Goal: Find specific page/section: Find specific page/section

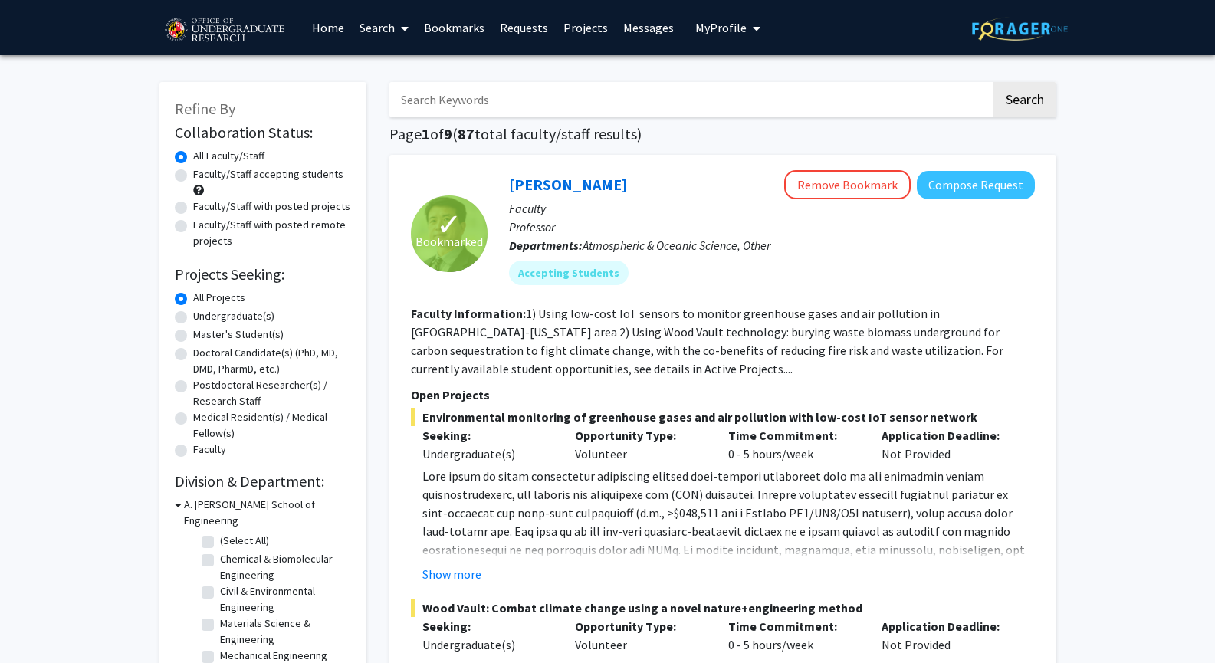
click at [438, 25] on link "Bookmarks" at bounding box center [454, 28] width 76 height 54
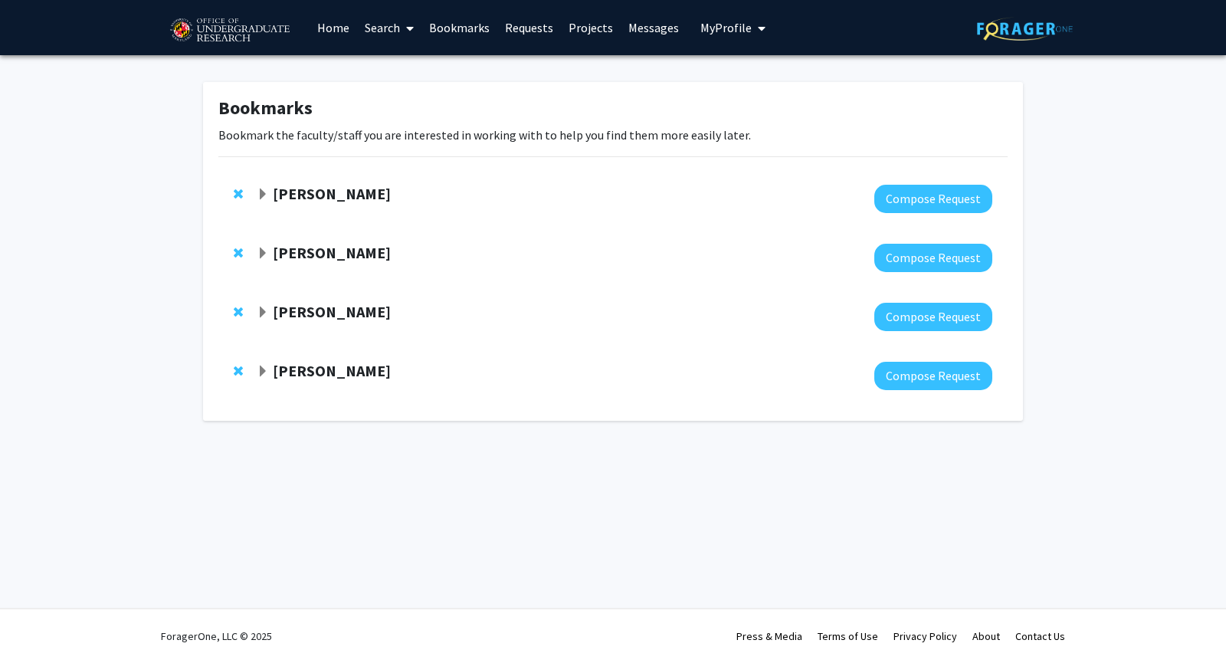
click at [285, 369] on strong "[PERSON_NAME]" at bounding box center [332, 370] width 118 height 19
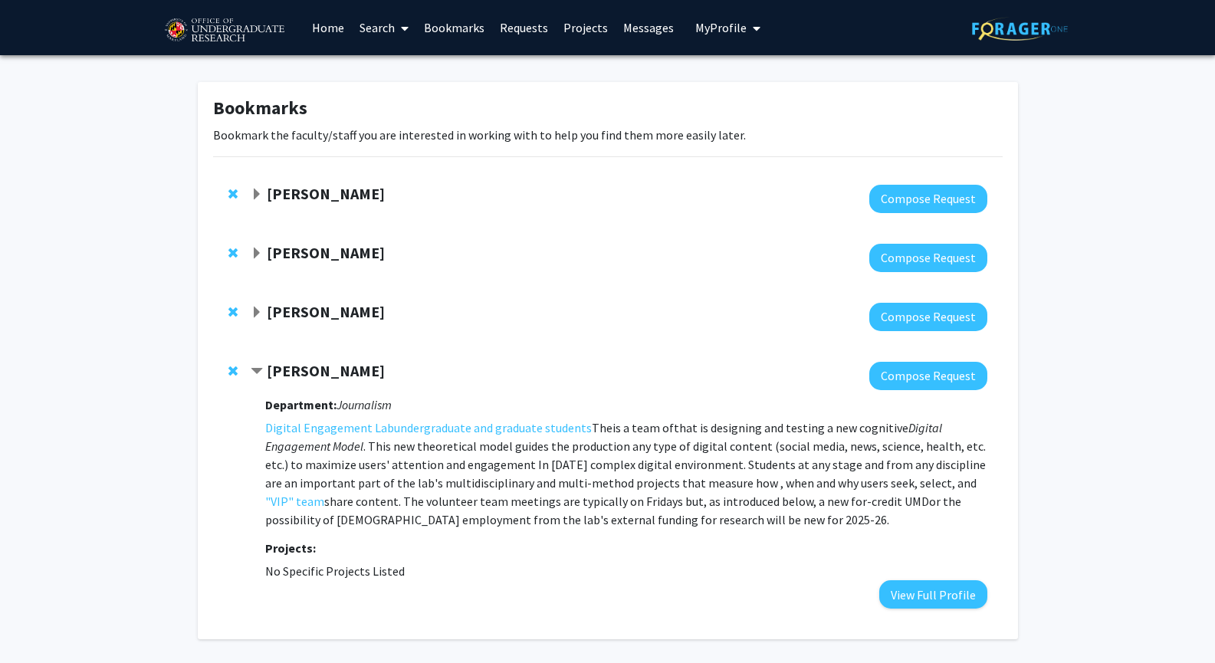
scroll to position [57, 0]
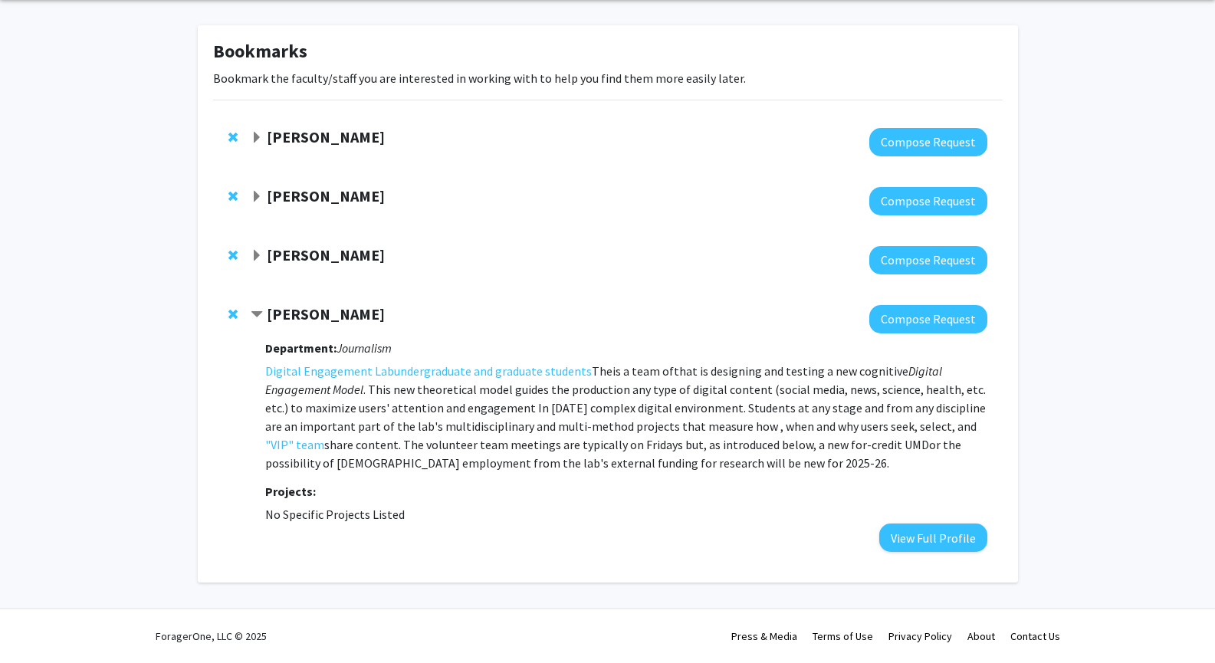
click at [824, 467] on p "The Digital Engagement Lab is a team of undergraduate and graduate students tha…" at bounding box center [625, 417] width 721 height 110
click at [277, 311] on strong "[PERSON_NAME]" at bounding box center [326, 313] width 118 height 19
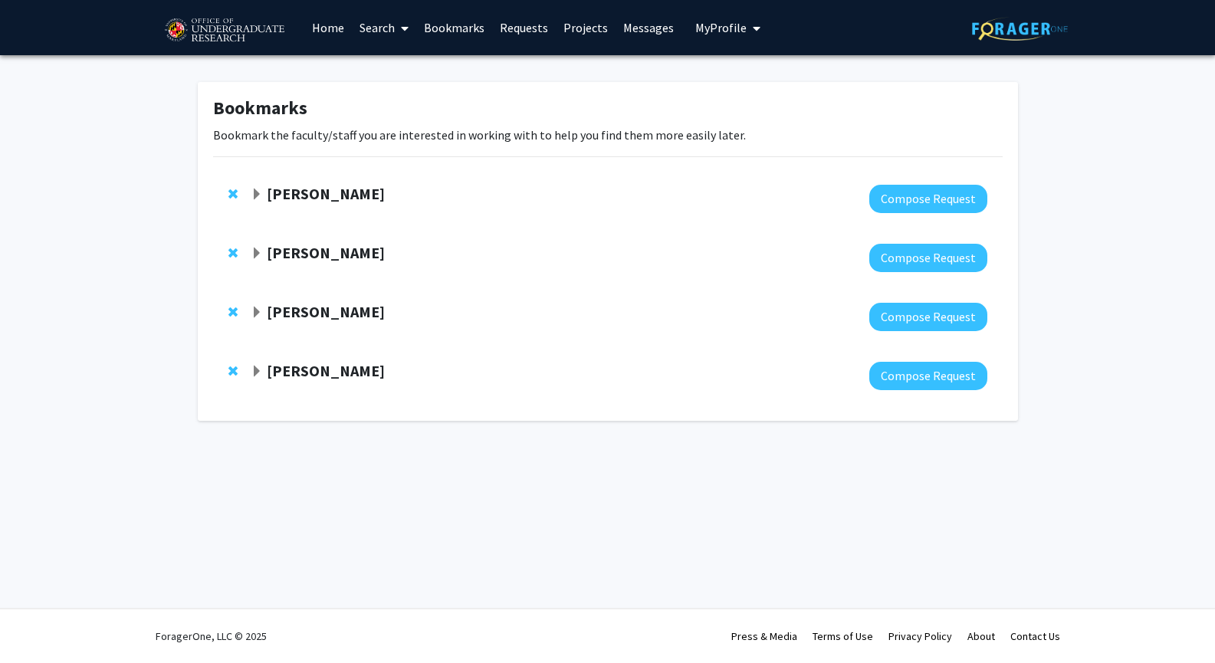
scroll to position [0, 0]
click at [318, 371] on strong "[PERSON_NAME]" at bounding box center [332, 370] width 118 height 19
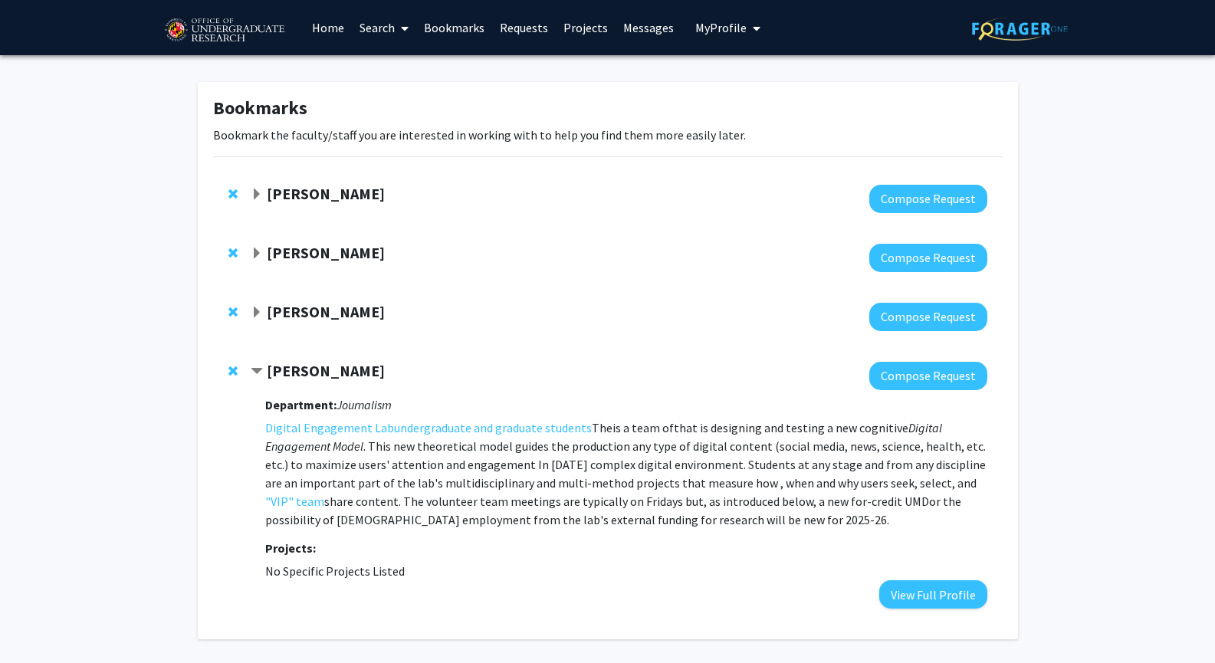
click at [328, 369] on strong "[PERSON_NAME]" at bounding box center [326, 370] width 118 height 19
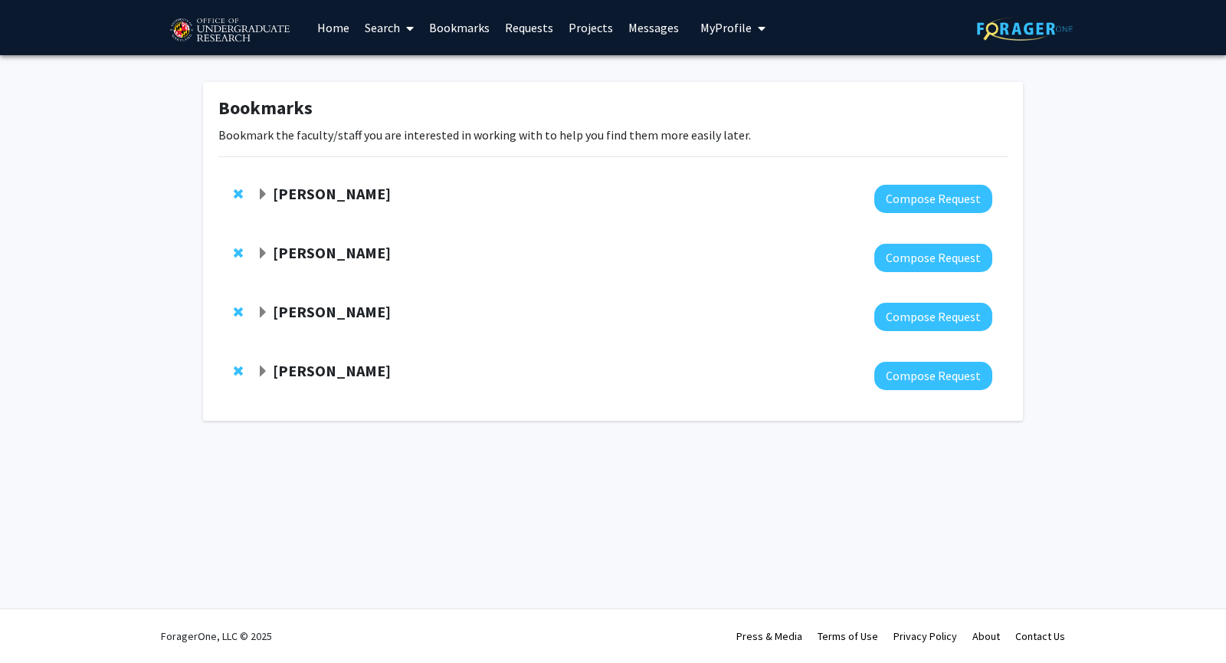
click at [311, 372] on strong "[PERSON_NAME]" at bounding box center [332, 370] width 118 height 19
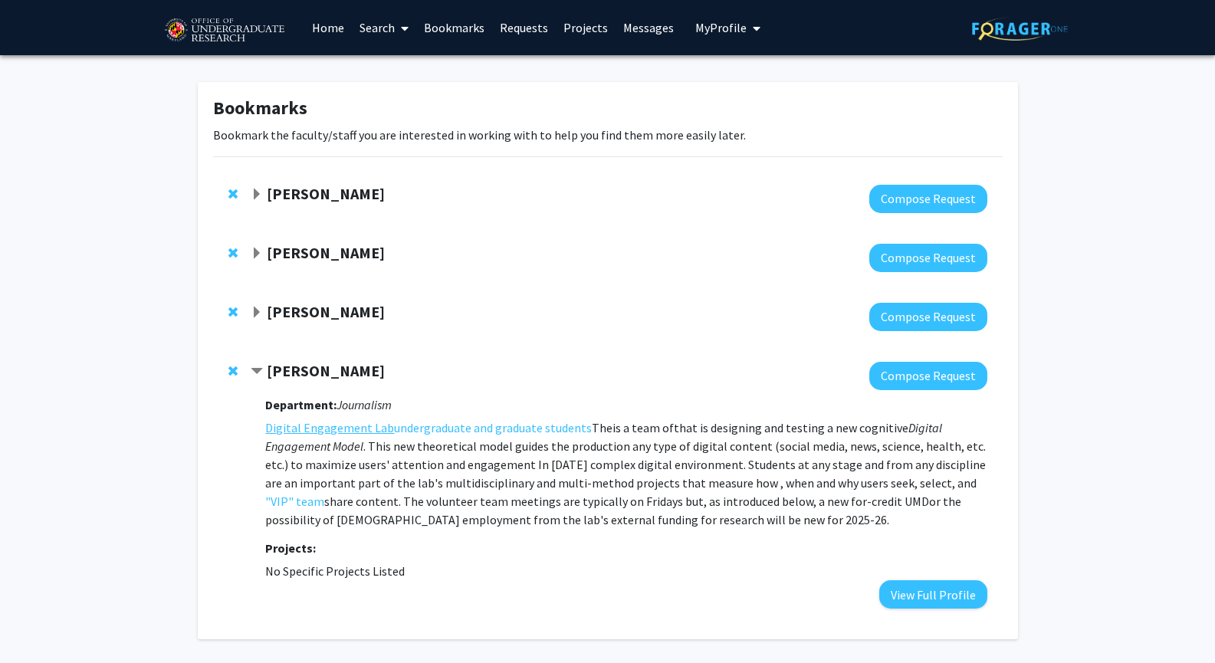
click at [341, 431] on link "Digital Engagement Lab" at bounding box center [329, 427] width 129 height 18
click at [261, 369] on span "Contract Ronald Yaros Bookmark" at bounding box center [257, 372] width 12 height 12
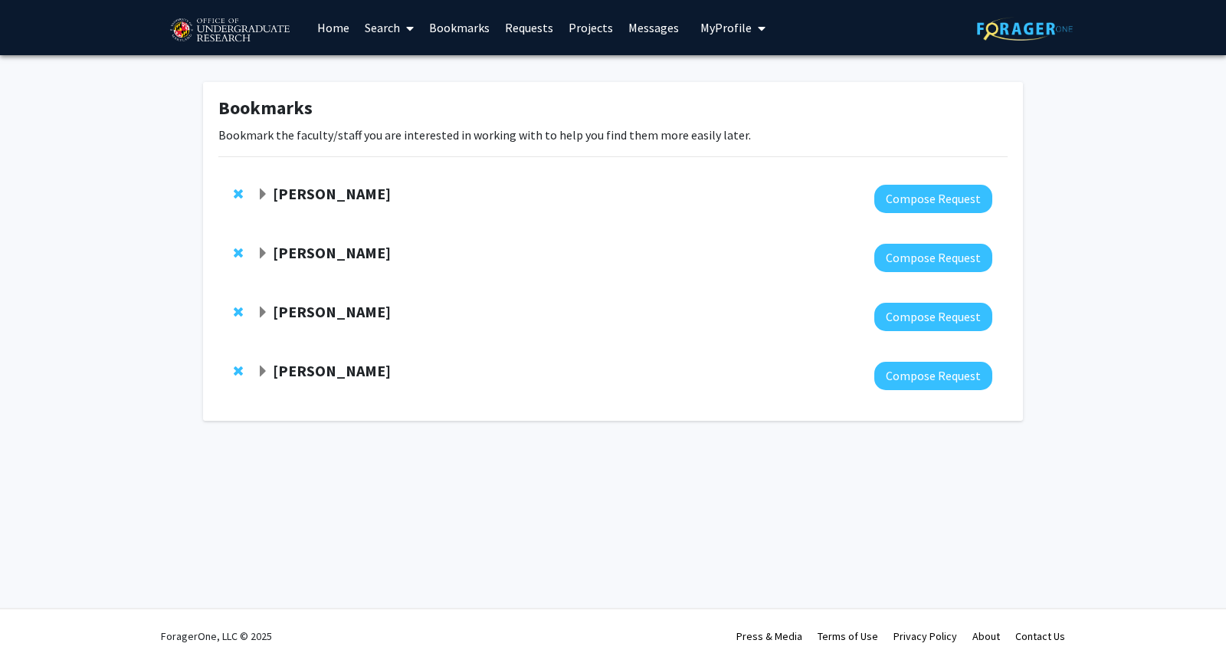
click at [383, 28] on link "Search" at bounding box center [389, 28] width 64 height 54
click at [394, 60] on span "Faculty/Staff" at bounding box center [413, 70] width 113 height 31
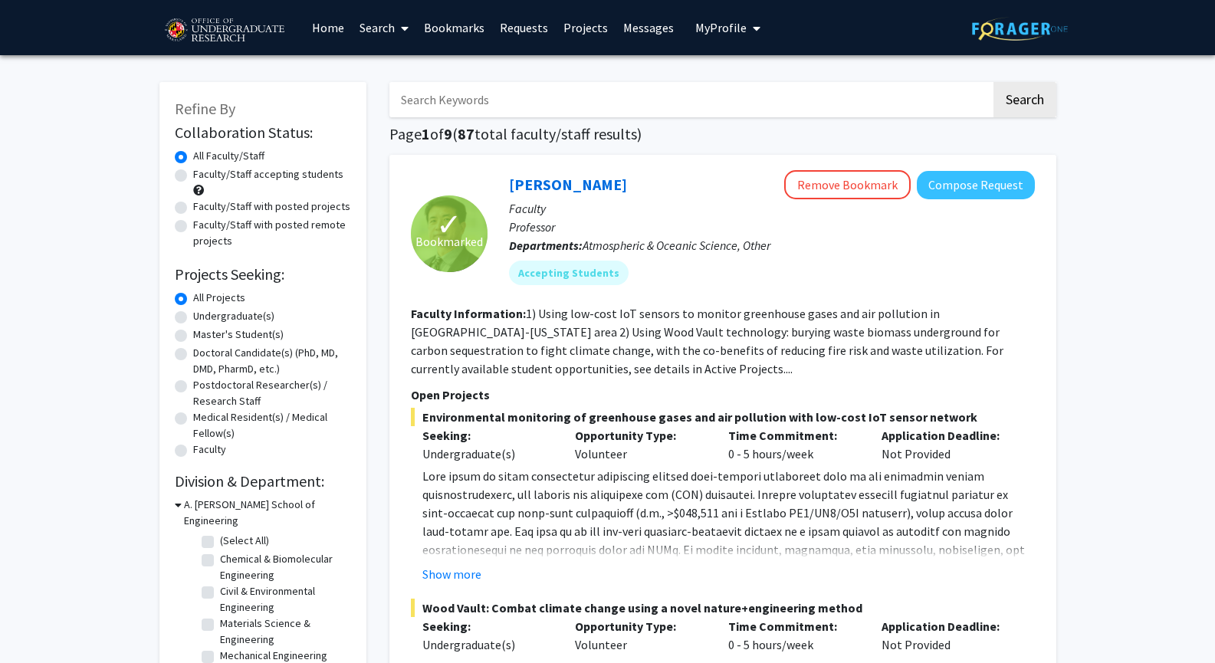
click at [494, 109] on input "Search Keywords" at bounding box center [690, 99] width 602 height 35
type input "[PERSON_NAME]"
click at [993, 82] on button "Search" at bounding box center [1024, 99] width 63 height 35
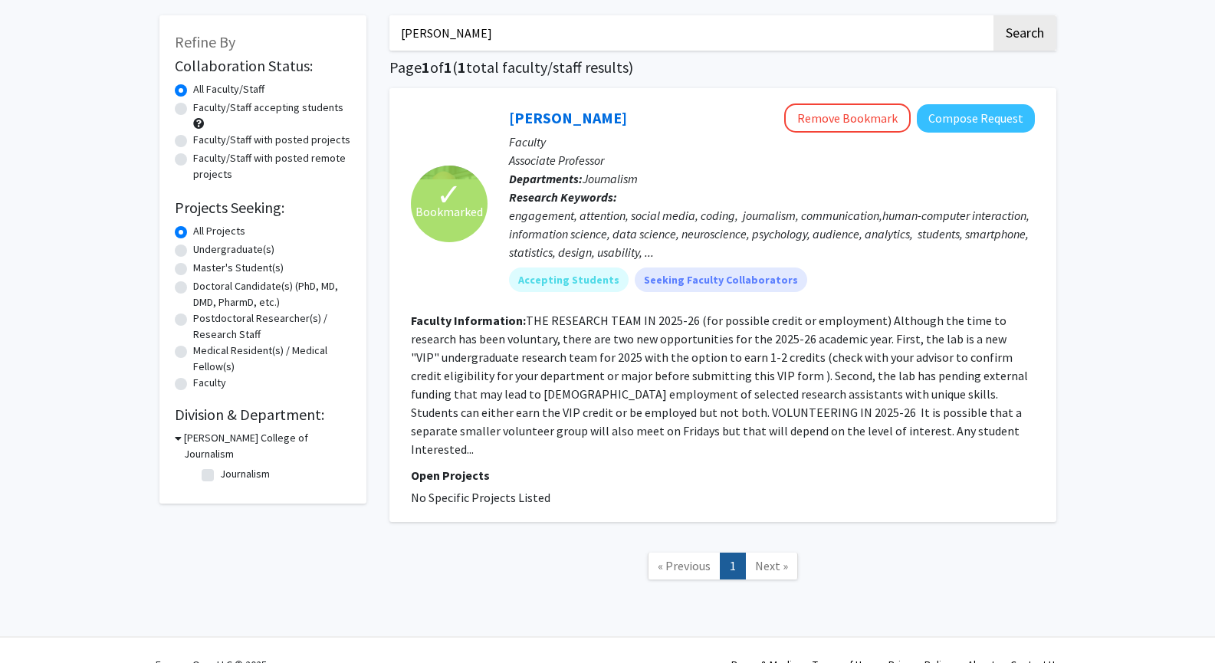
scroll to position [64, 0]
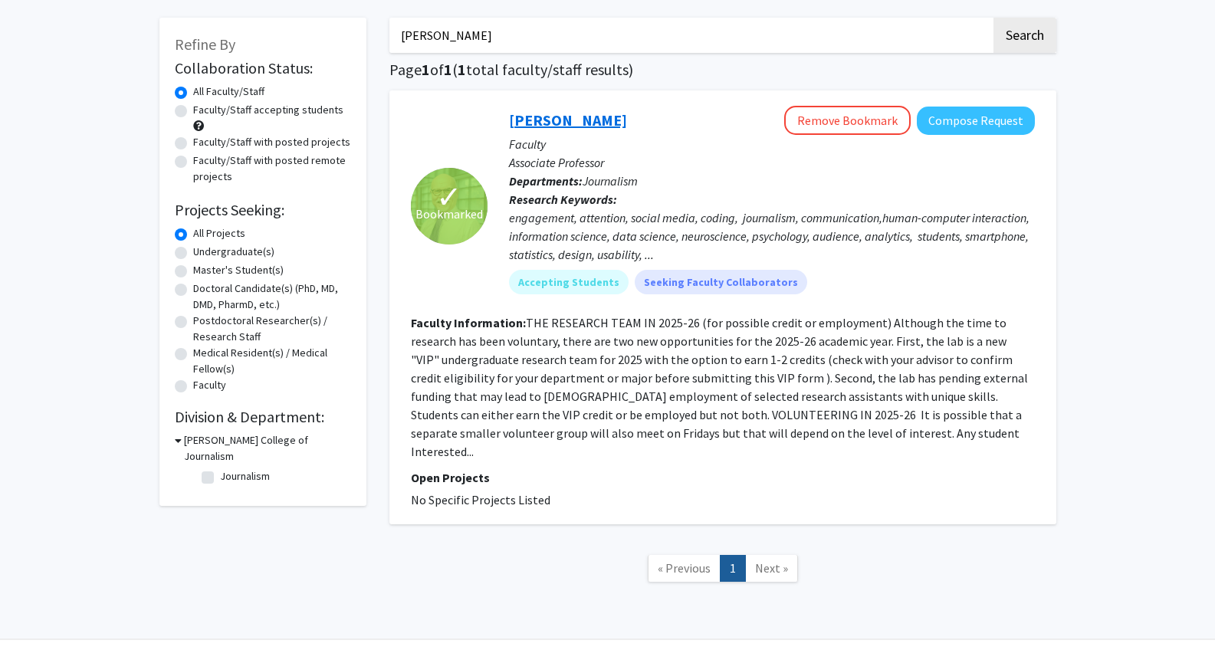
click at [555, 120] on link "[PERSON_NAME]" at bounding box center [568, 119] width 118 height 19
